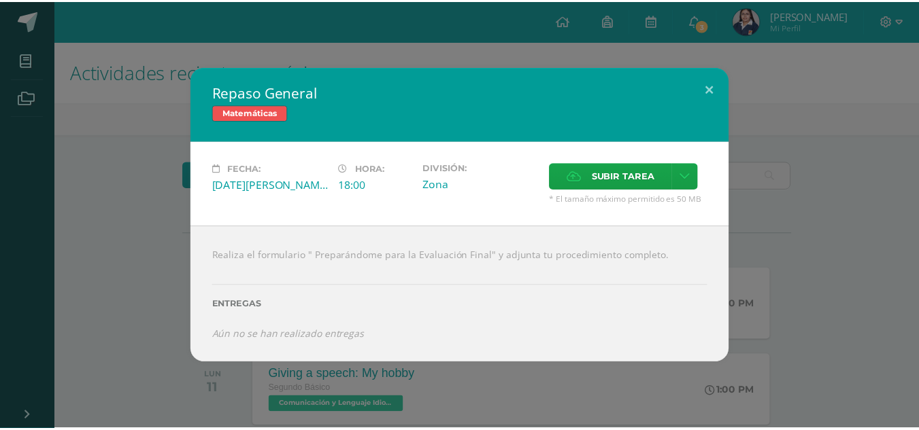
scroll to position [649, 0]
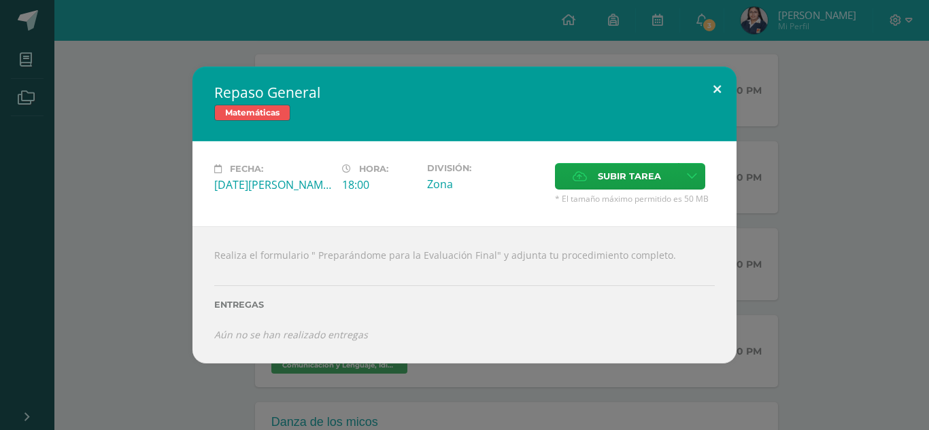
click at [721, 88] on button at bounding box center [717, 90] width 39 height 46
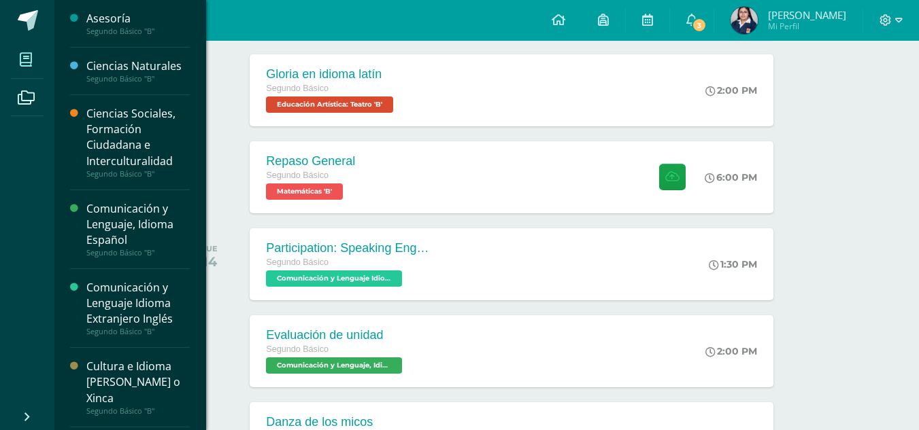
click at [19, 50] on span at bounding box center [26, 59] width 31 height 31
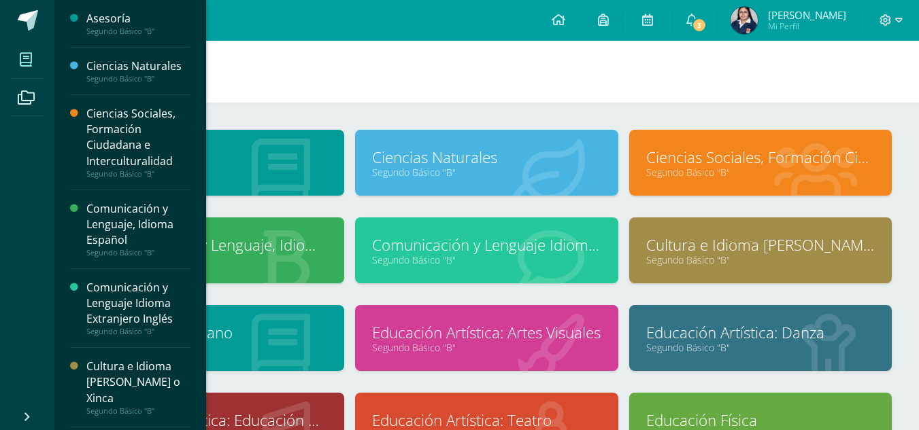
click at [560, 63] on h1 "Mis cursos" at bounding box center [487, 72] width 832 height 62
click at [721, 259] on link "Segundo Básico "B"" at bounding box center [760, 260] width 228 height 13
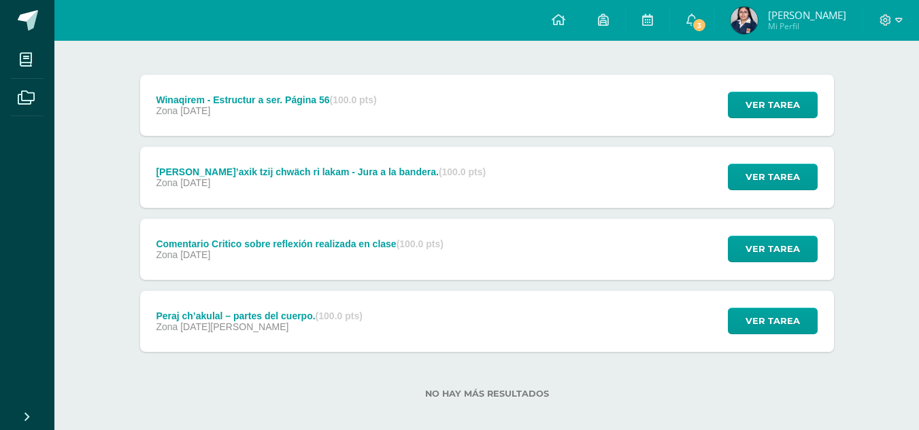
scroll to position [164, 0]
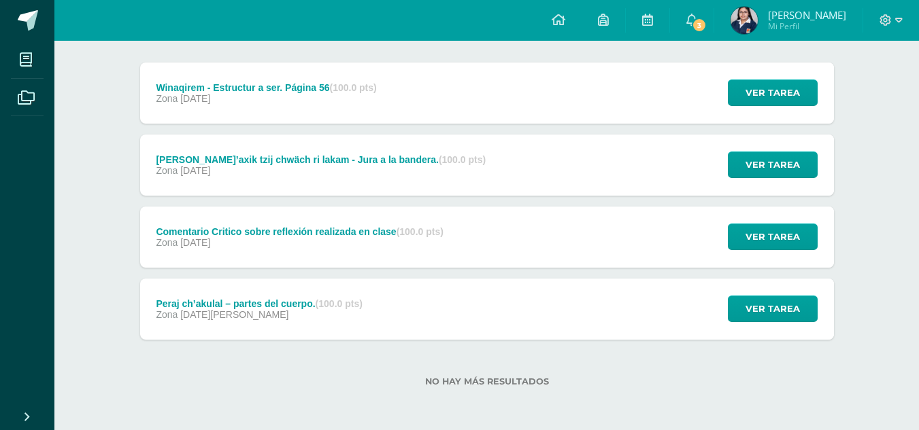
click at [481, 309] on div "Peraj ch’akulal – partes del cuerpo. (100.0 pts) Zona [DATE][PERSON_NAME] Ver t…" at bounding box center [487, 309] width 694 height 61
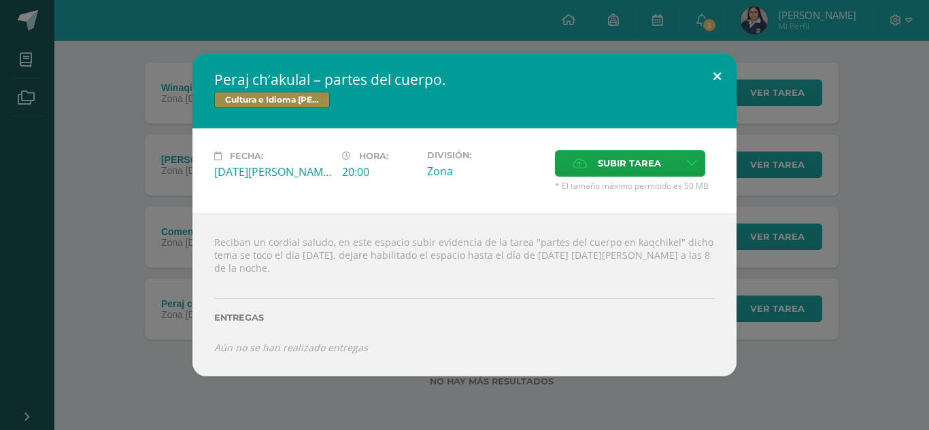
click at [708, 89] on button at bounding box center [717, 77] width 39 height 46
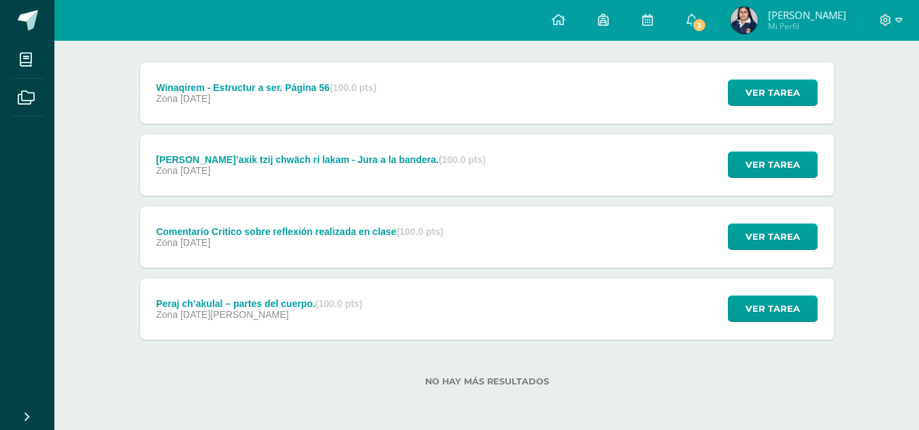
click at [494, 233] on div "Comentario Critico sobre reflexión realizada en clase (100.0 pts) Zona 25 de Ju…" at bounding box center [487, 237] width 694 height 61
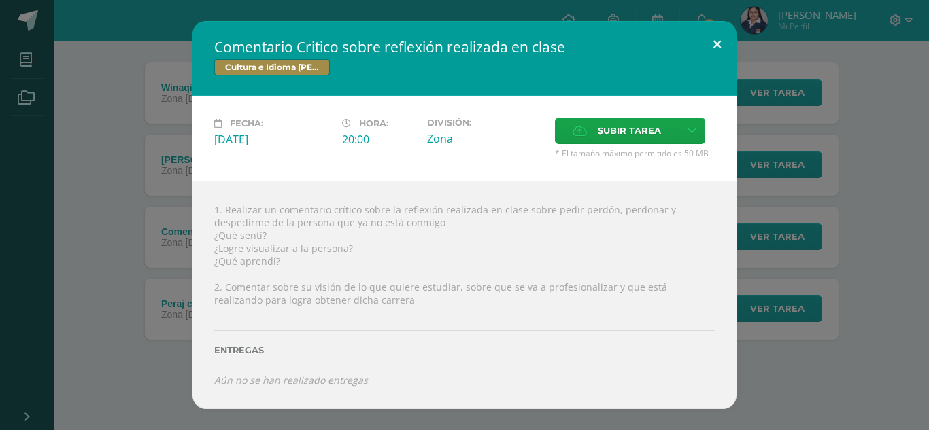
click at [720, 44] on button at bounding box center [717, 44] width 39 height 46
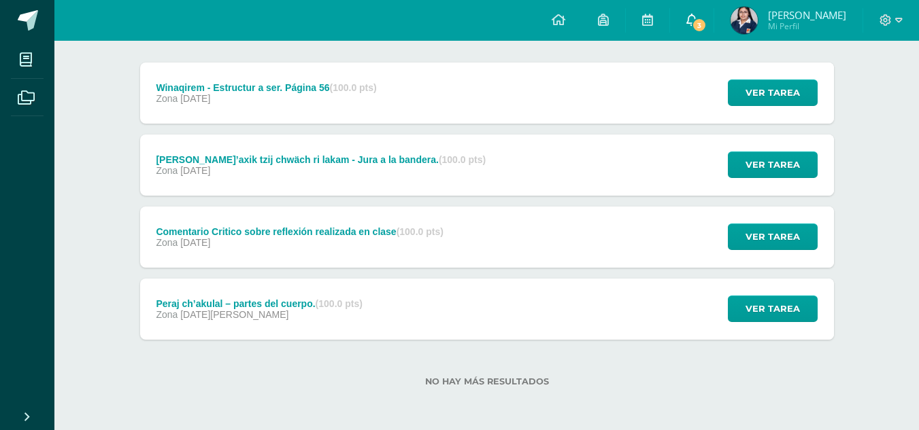
click at [706, 22] on span "3" at bounding box center [698, 25] width 15 height 15
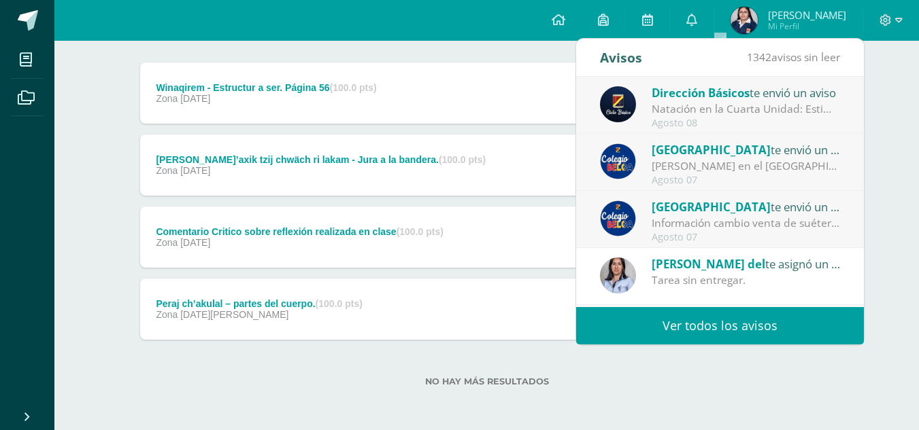
click at [700, 281] on div "Tarea sin entregar." at bounding box center [745, 281] width 189 height 16
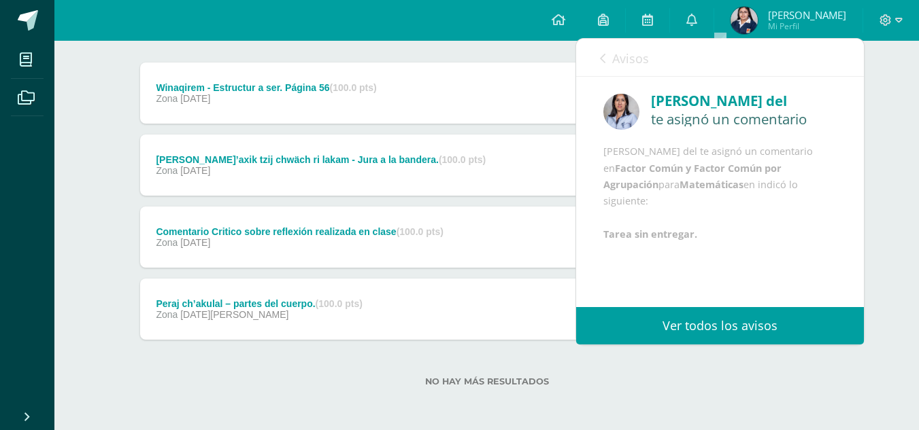
scroll to position [0, 0]
click at [602, 56] on icon at bounding box center [602, 58] width 5 height 11
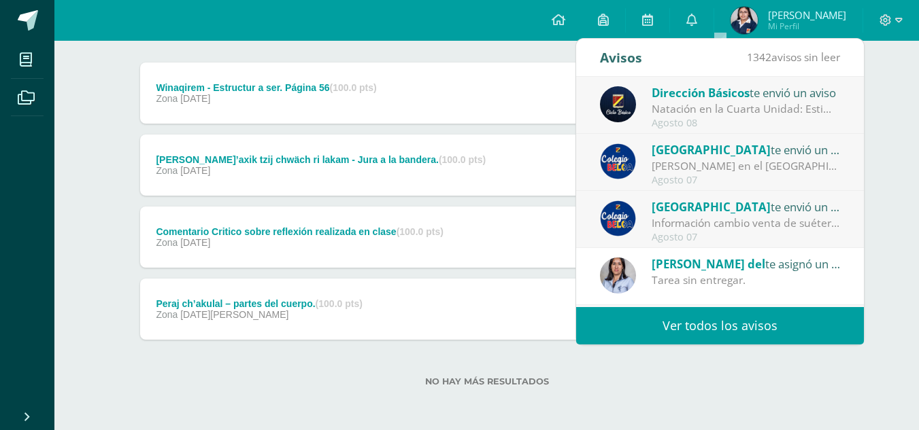
click at [721, 120] on div "Agosto 08" at bounding box center [745, 124] width 189 height 12
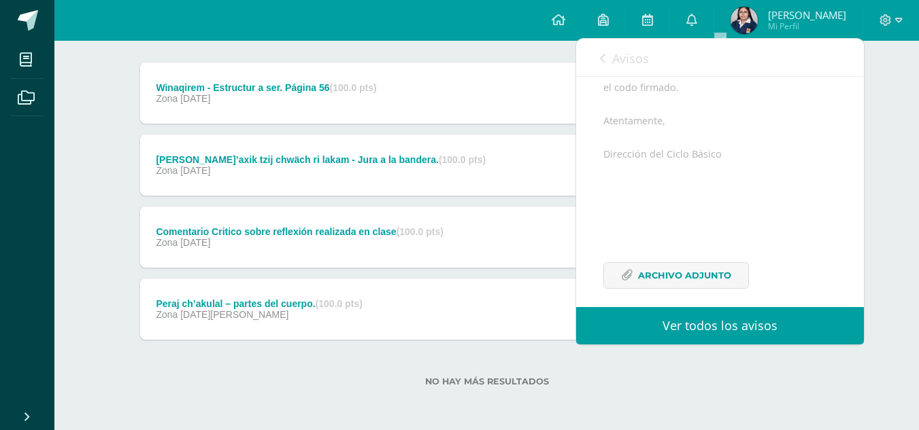
scroll to position [237, 0]
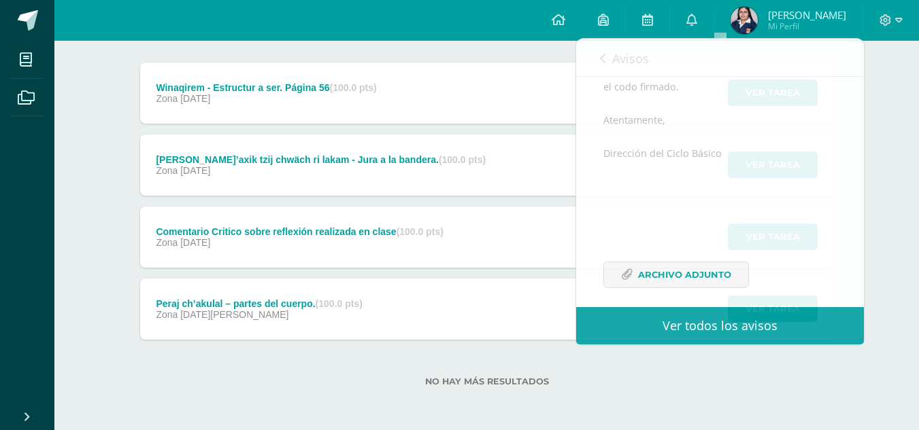
click at [463, 414] on div "Unidad 3 Unidad 1 Unidad 2 Unidad 3 Unidad 4 Winaqirem - Estructur a ser. Págin…" at bounding box center [487, 201] width 748 height 460
